Goal: Information Seeking & Learning: Find specific fact

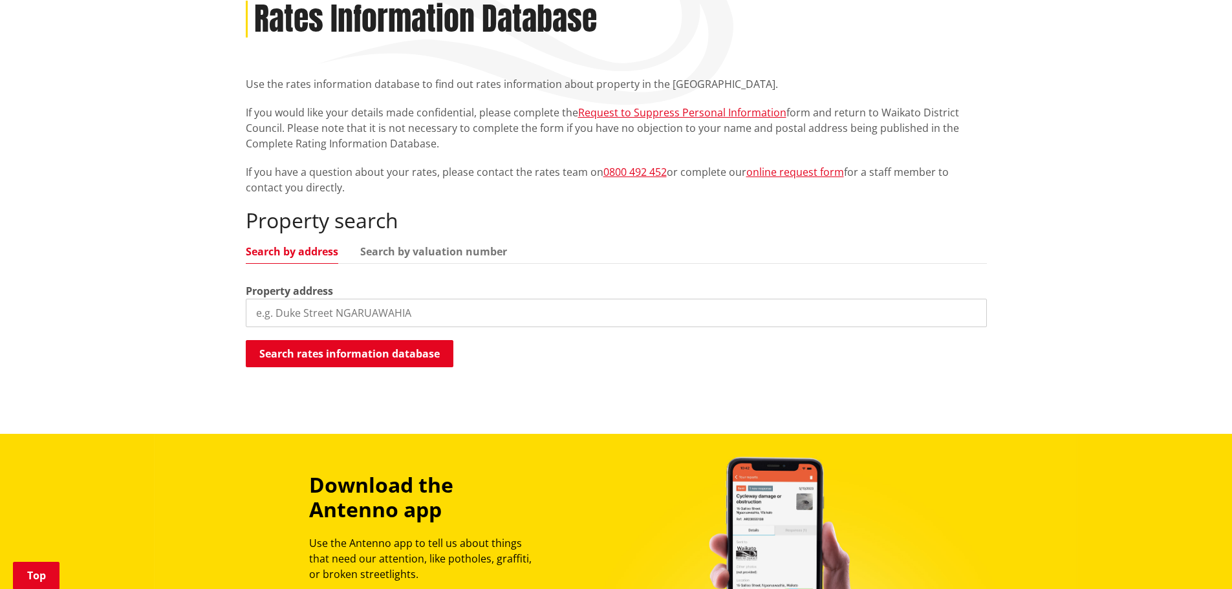
scroll to position [194, 0]
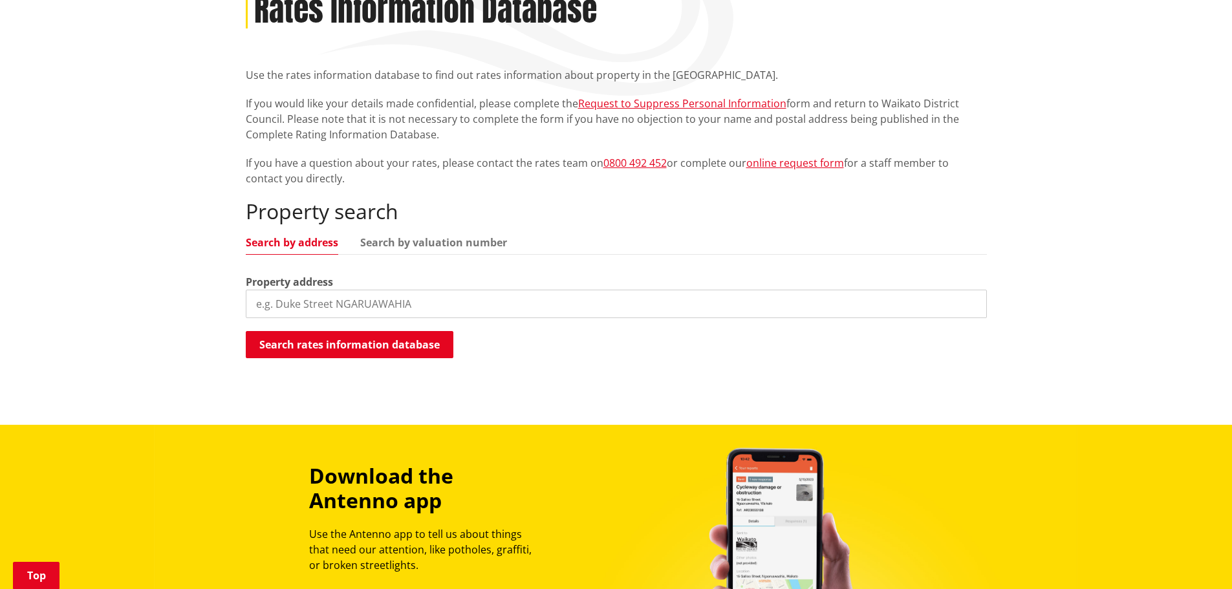
click at [330, 310] on input "search" at bounding box center [616, 304] width 741 height 28
click at [328, 345] on button "Search rates information database" at bounding box center [350, 344] width 208 height 27
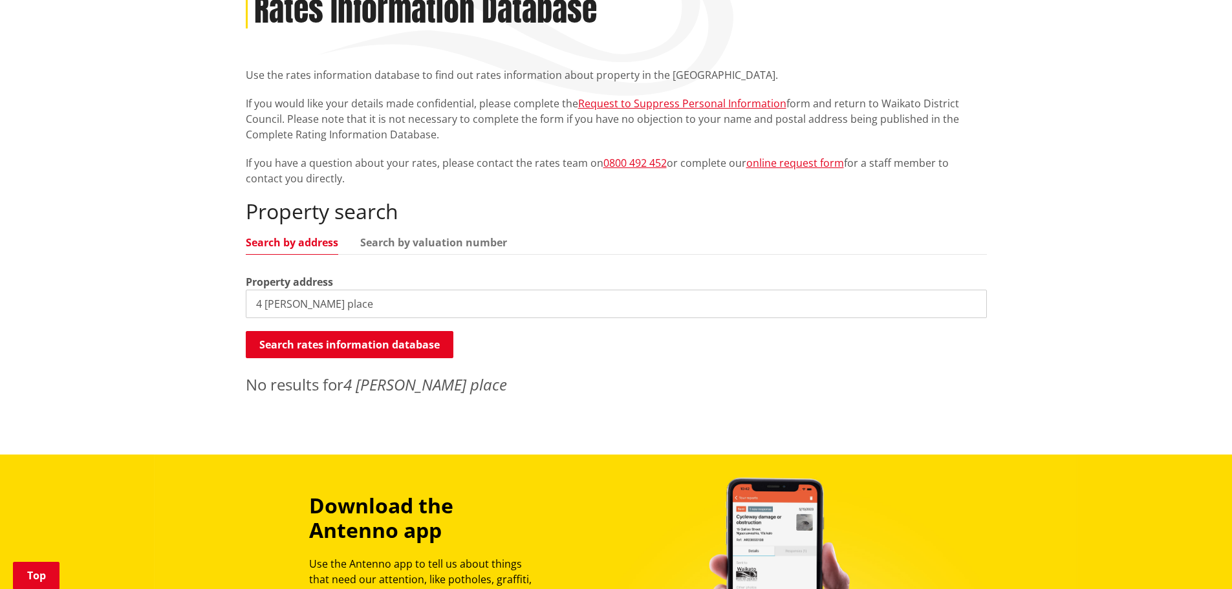
click at [360, 305] on input "4 [PERSON_NAME] place" at bounding box center [616, 304] width 741 height 28
click at [328, 308] on input "4 [PERSON_NAME] place" at bounding box center [616, 304] width 741 height 28
type input "4"
type input "k"
click at [326, 341] on button "Search rates information database" at bounding box center [350, 344] width 208 height 27
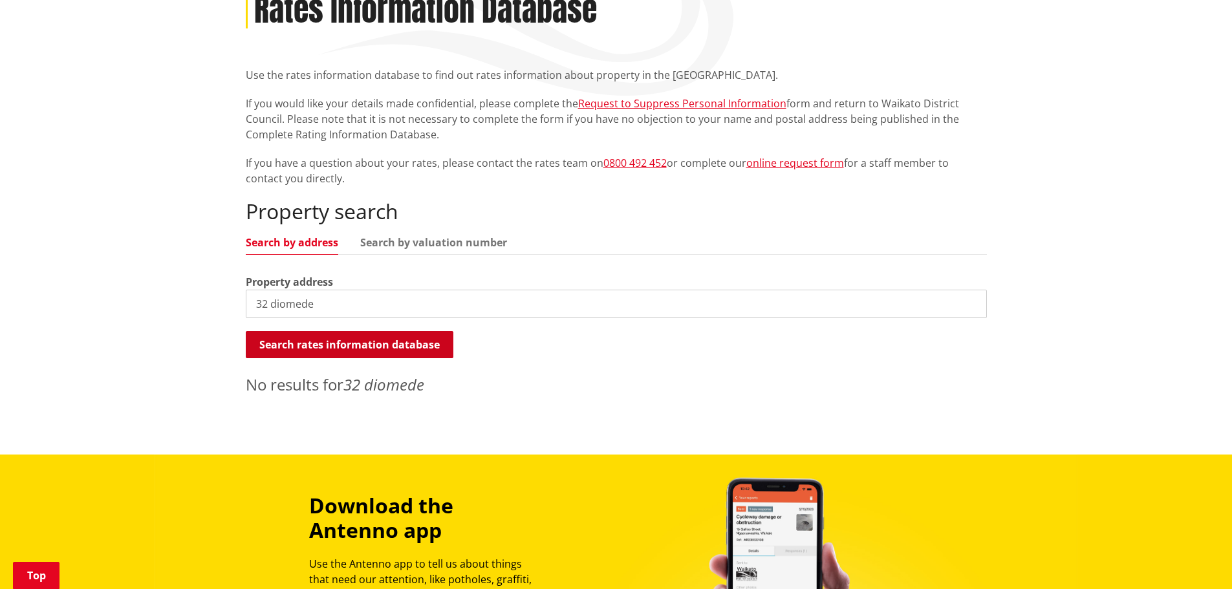
click at [326, 341] on button "Search rates information database" at bounding box center [350, 344] width 208 height 27
click at [330, 303] on input "32 diomede" at bounding box center [616, 304] width 741 height 28
type input "3"
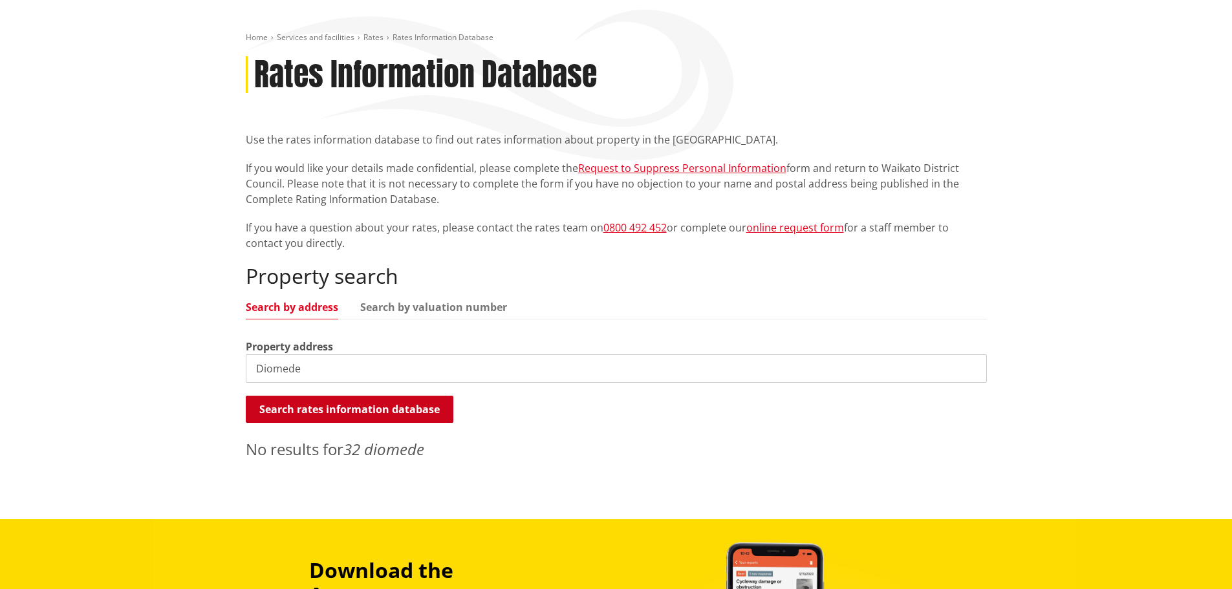
click at [338, 410] on button "Search rates information database" at bounding box center [350, 409] width 208 height 27
click at [327, 368] on input "Diomede" at bounding box center [616, 368] width 741 height 28
type input "D"
type input "[STREET_ADDRESS][PERSON_NAME]"
click at [322, 411] on button "Search rates information database" at bounding box center [350, 409] width 208 height 27
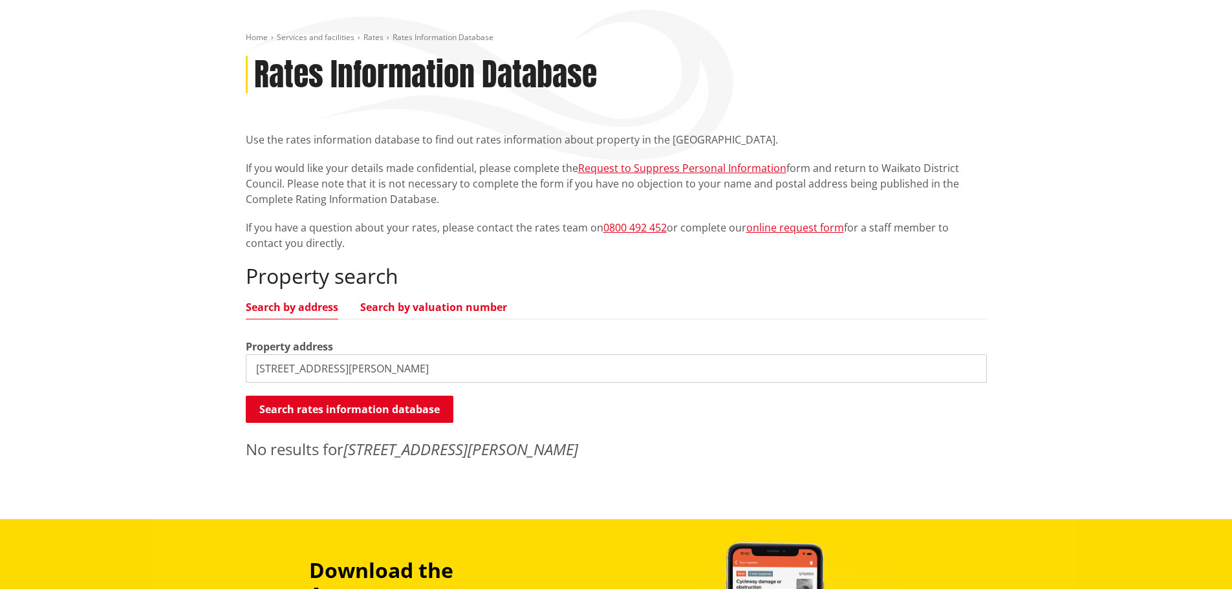
click at [416, 306] on link "Search by valuation number" at bounding box center [433, 307] width 147 height 10
click at [389, 367] on input "[STREET_ADDRESS][PERSON_NAME]" at bounding box center [616, 368] width 741 height 28
drag, startPoint x: 389, startPoint y: 367, endPoint x: 248, endPoint y: 371, distance: 140.4
click at [248, 371] on input "[STREET_ADDRESS][PERSON_NAME]" at bounding box center [616, 368] width 741 height 28
